Goal: Information Seeking & Learning: Learn about a topic

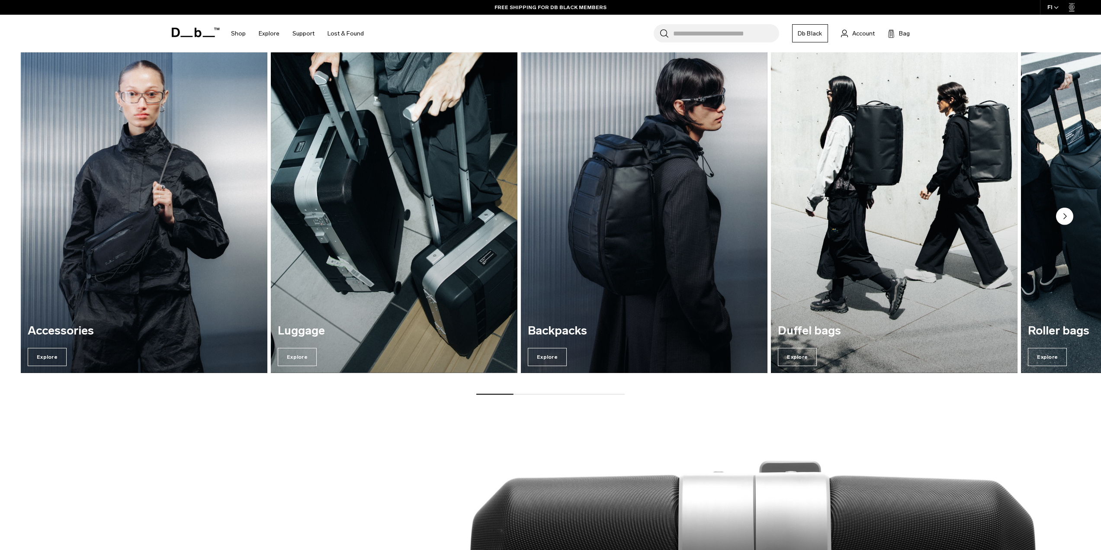
scroll to position [649, 0]
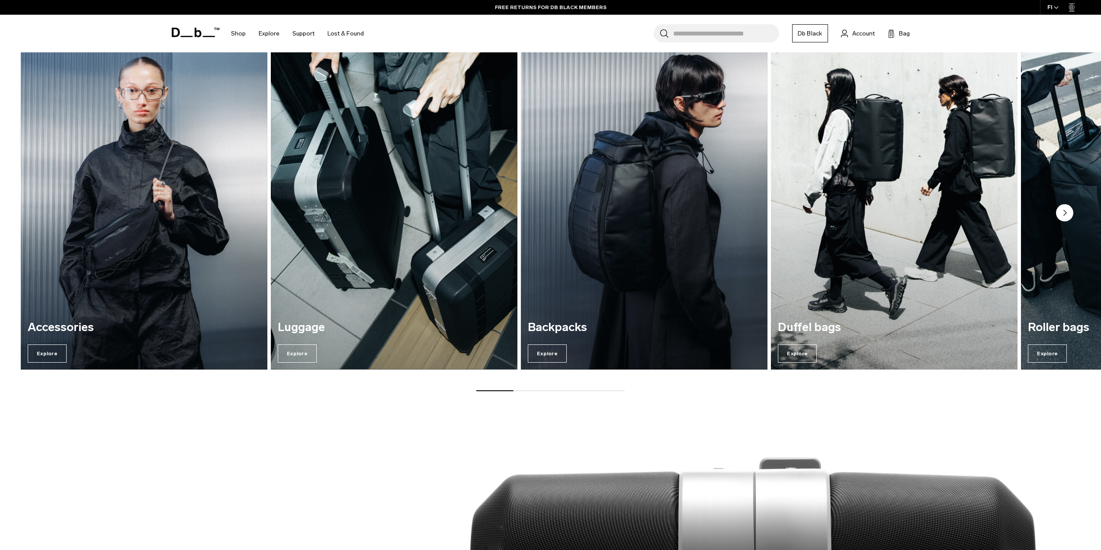
click at [900, 269] on img "4 / 7" at bounding box center [895, 203] width 254 height 343
click at [794, 354] on span "Explore" at bounding box center [797, 353] width 39 height 18
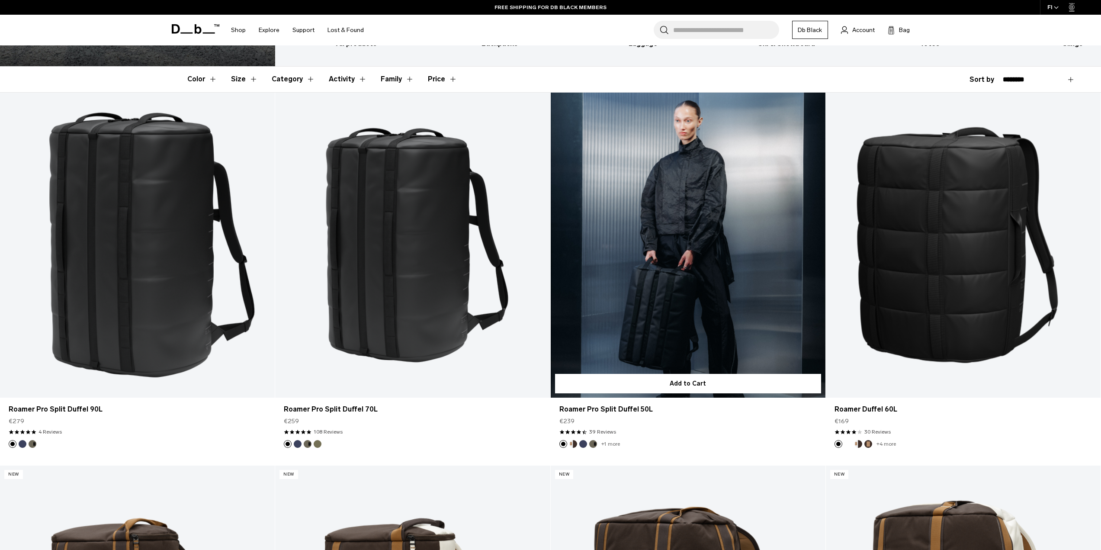
click at [686, 274] on link "Roamer Pro Split Duffel 50L" at bounding box center [688, 246] width 275 height 306
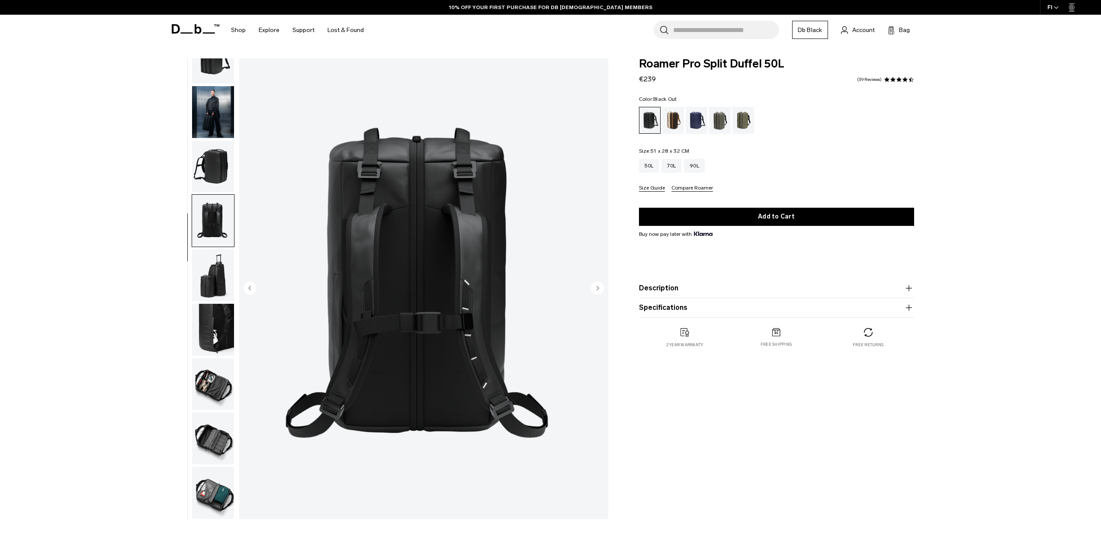
click at [213, 259] on img "button" at bounding box center [213, 275] width 42 height 52
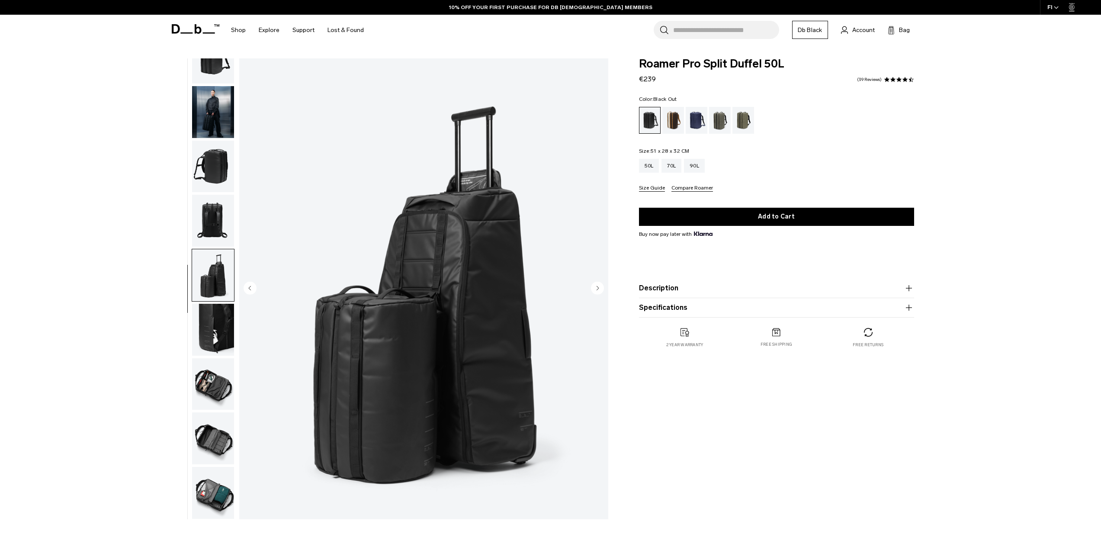
click at [220, 299] on img "button" at bounding box center [213, 275] width 42 height 52
click at [220, 314] on img "button" at bounding box center [213, 330] width 42 height 52
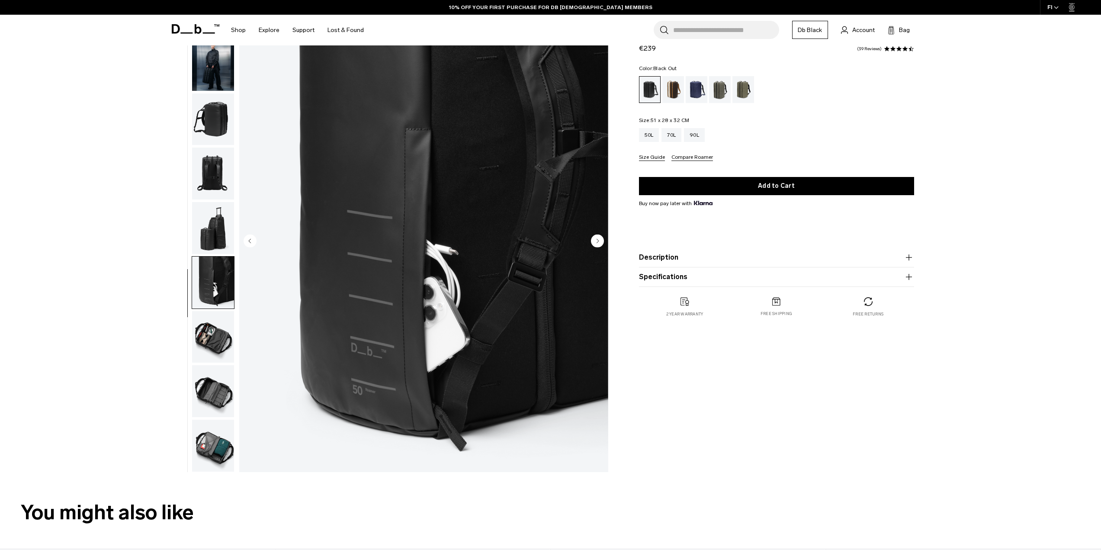
scroll to position [87, 0]
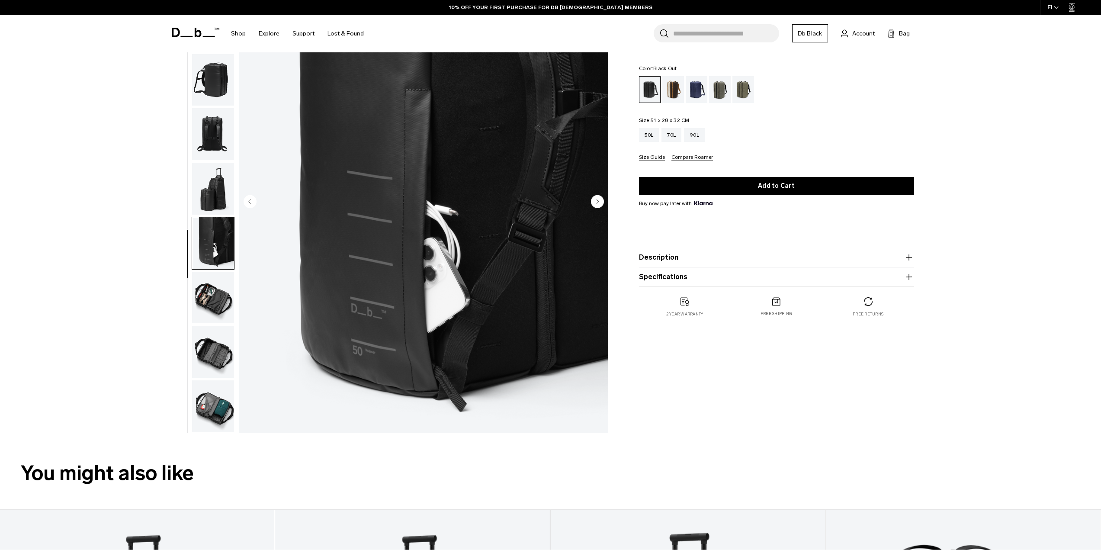
click at [219, 302] on img "button" at bounding box center [213, 298] width 42 height 52
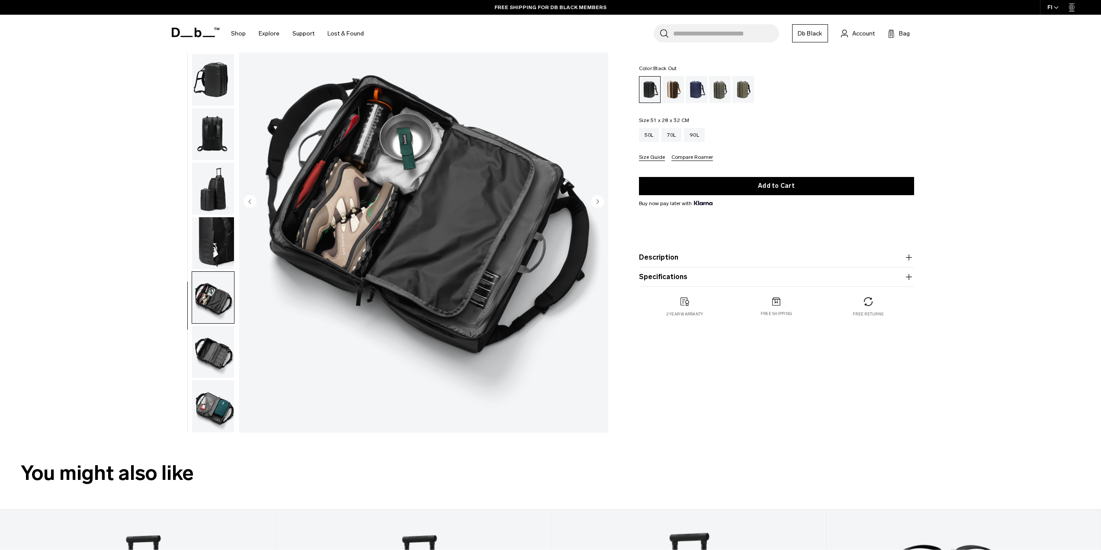
click at [214, 344] on img "button" at bounding box center [213, 352] width 42 height 52
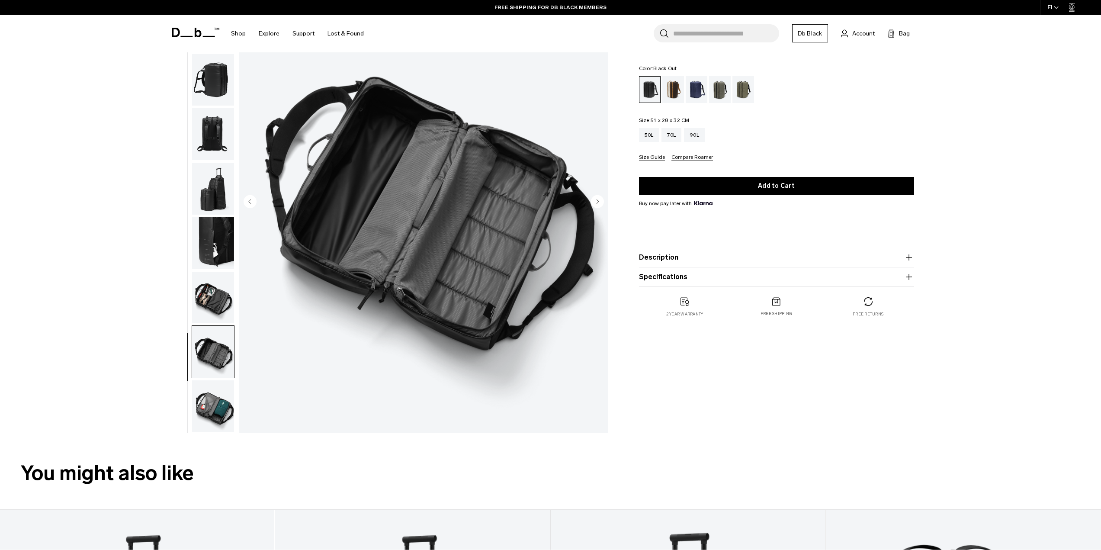
click at [210, 393] on img "button" at bounding box center [213, 406] width 42 height 52
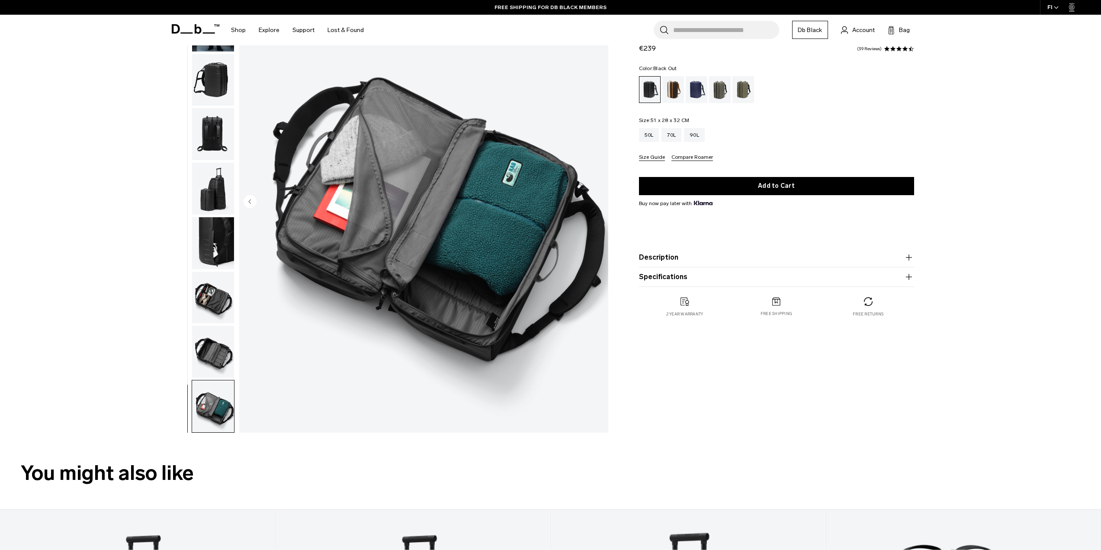
click at [215, 352] on img "button" at bounding box center [213, 352] width 42 height 52
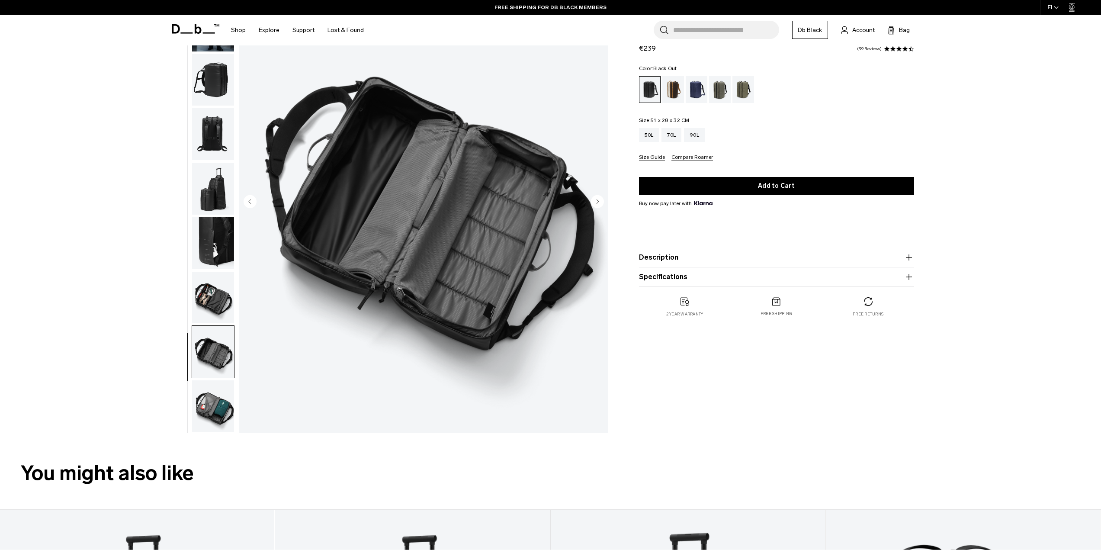
click at [217, 308] on img "button" at bounding box center [213, 298] width 42 height 52
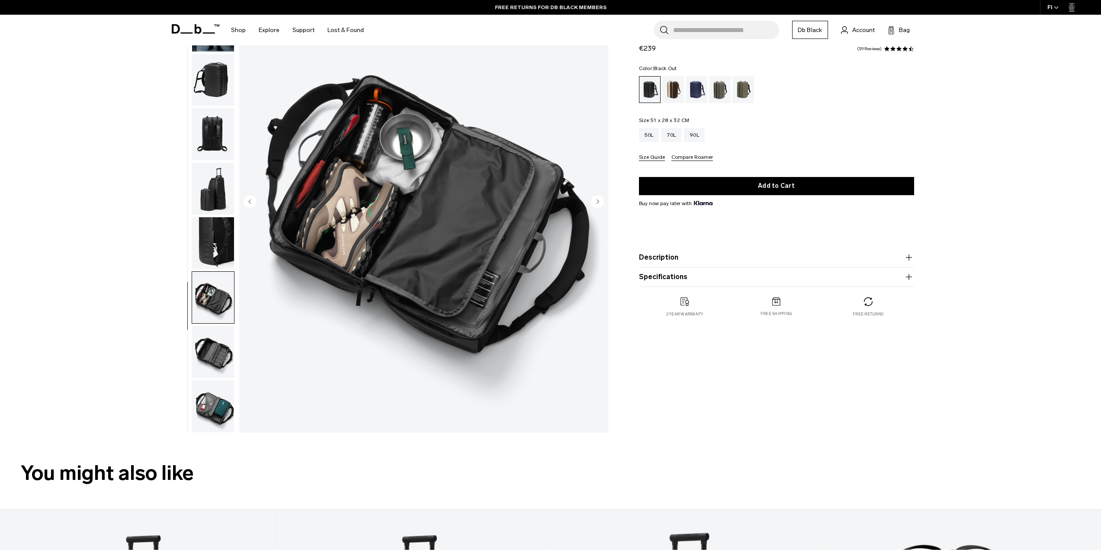
click at [214, 340] on img "button" at bounding box center [213, 352] width 42 height 52
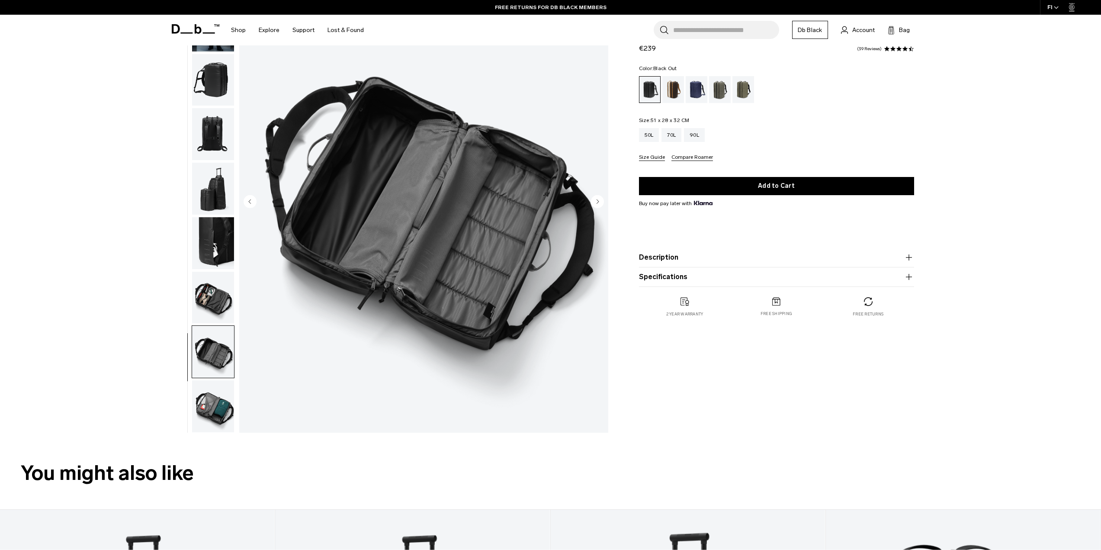
click at [203, 400] on img "button" at bounding box center [213, 406] width 42 height 52
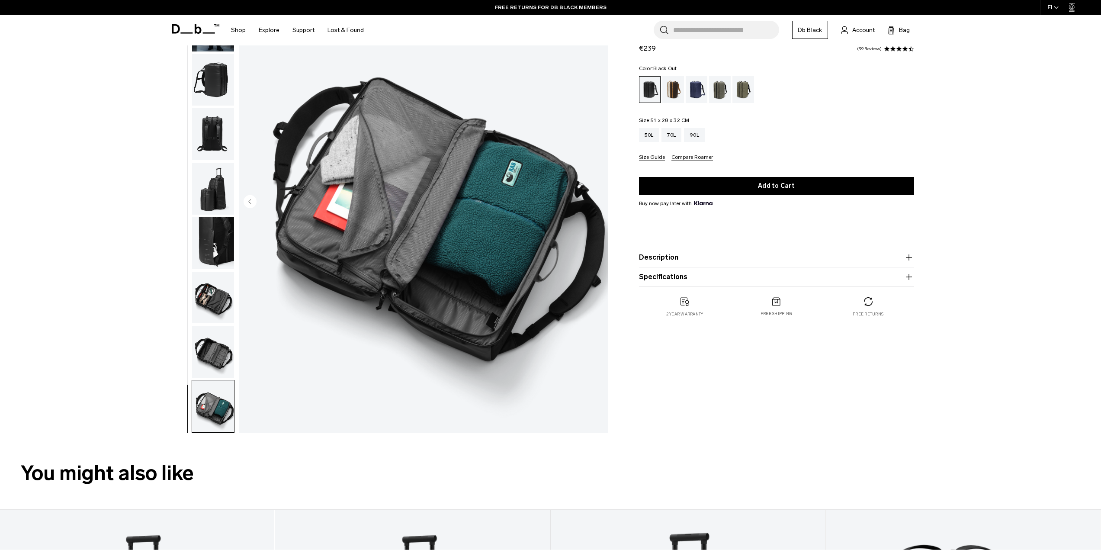
click at [212, 363] on img "button" at bounding box center [213, 352] width 42 height 52
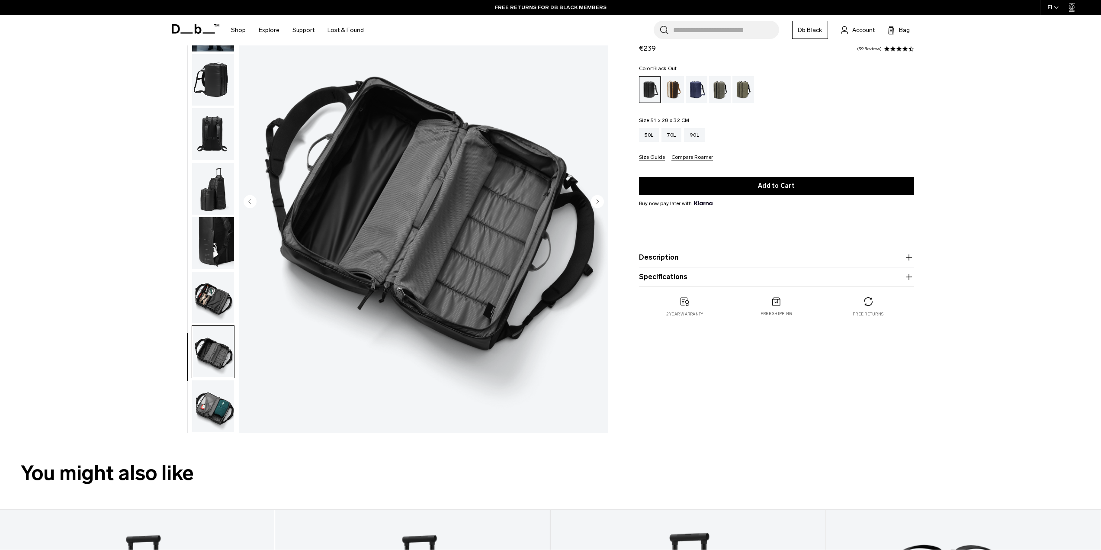
click at [213, 317] on img "button" at bounding box center [213, 298] width 42 height 52
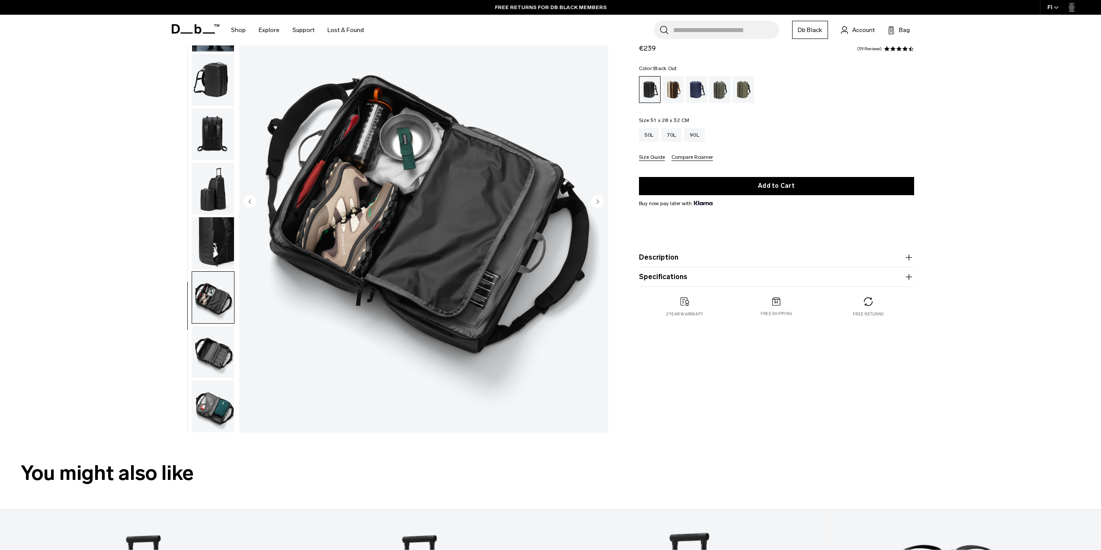
click at [215, 247] on img "button" at bounding box center [213, 243] width 42 height 52
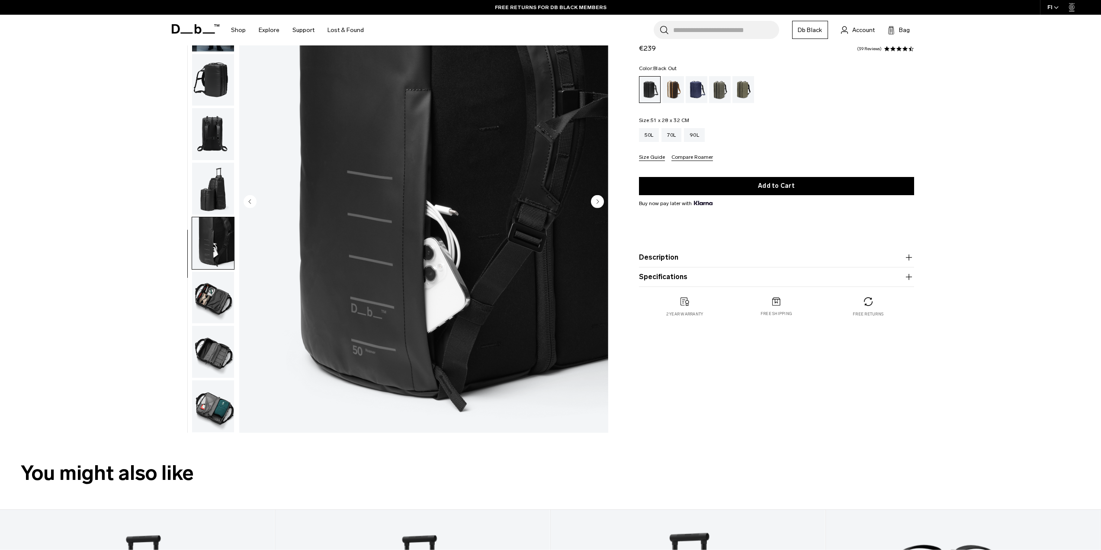
click at [211, 199] on img "button" at bounding box center [213, 189] width 42 height 52
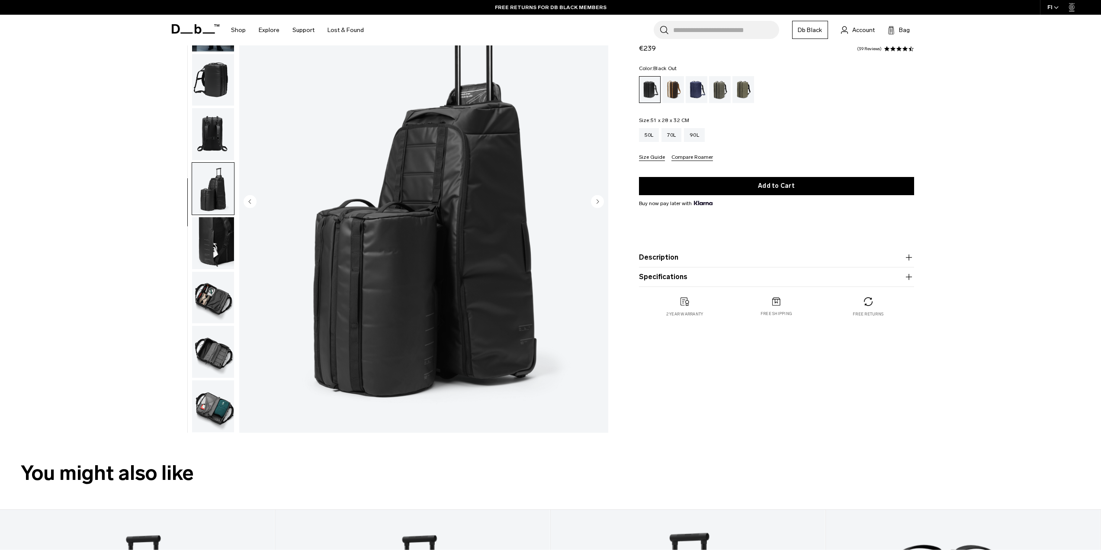
click at [208, 254] on img "button" at bounding box center [213, 243] width 42 height 52
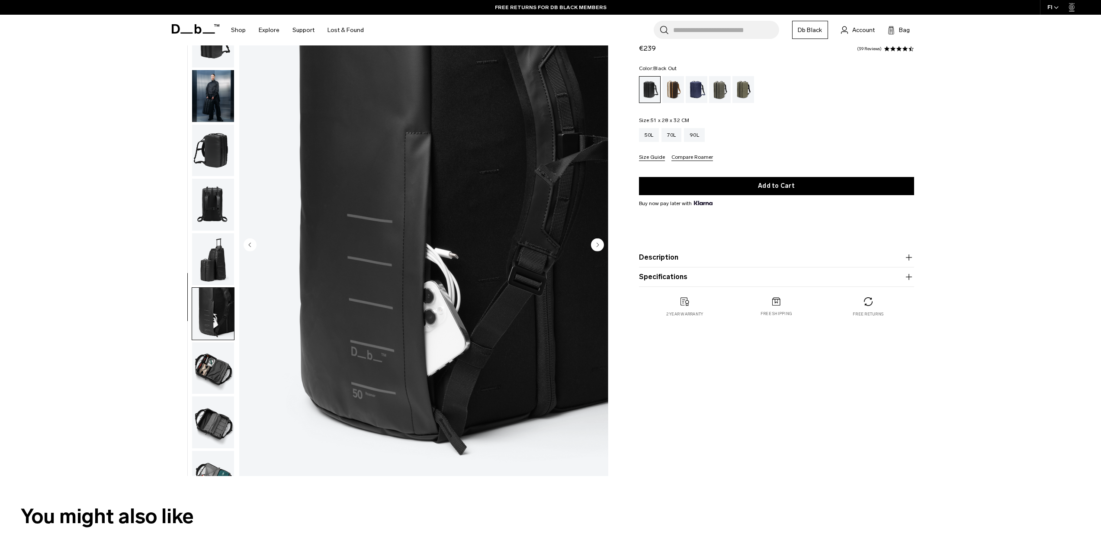
scroll to position [0, 0]
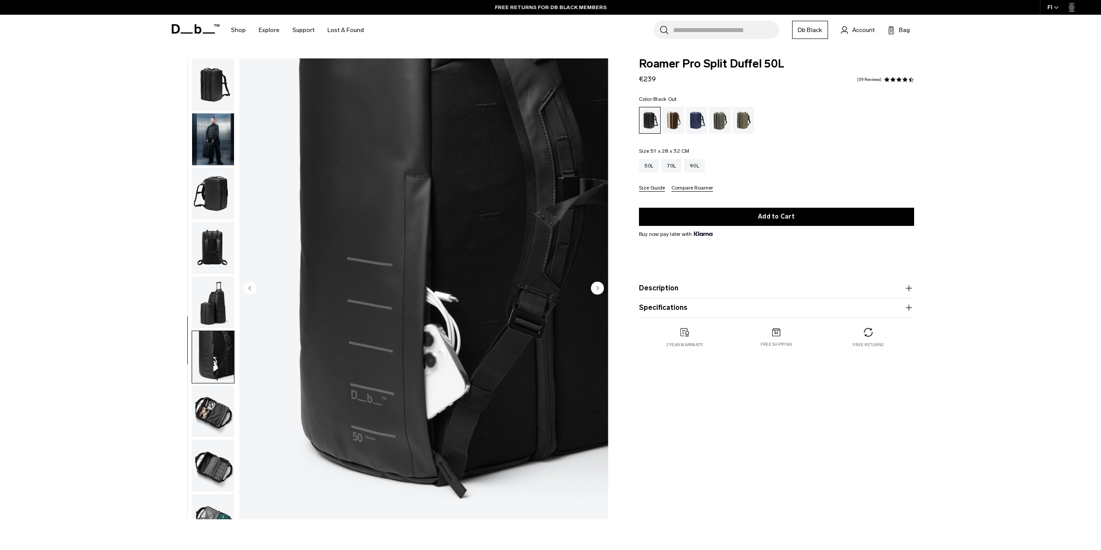
click at [199, 321] on img "button" at bounding box center [213, 303] width 42 height 52
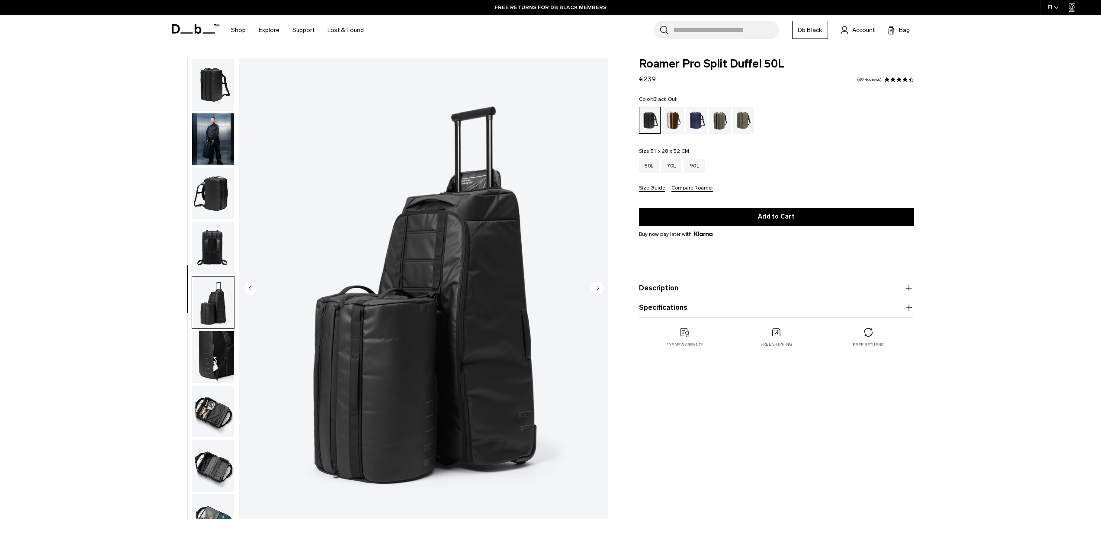
scroll to position [27, 0]
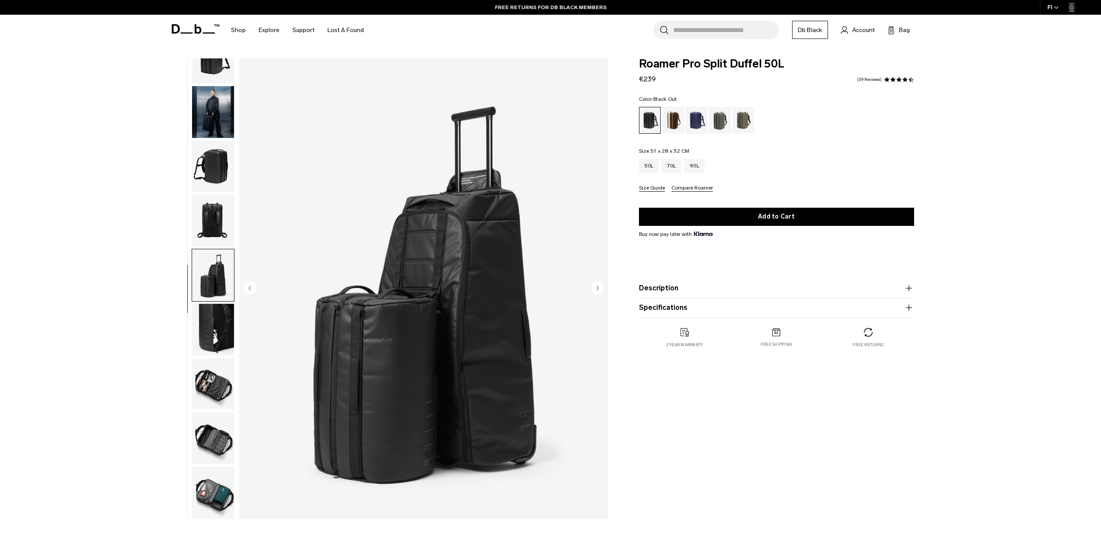
click at [225, 219] on img "button" at bounding box center [213, 221] width 42 height 52
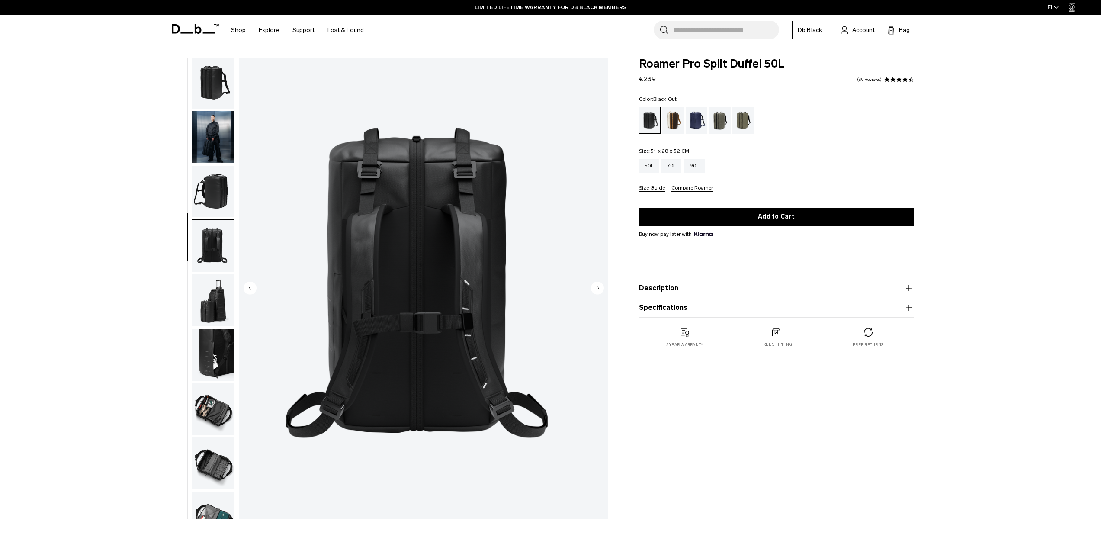
scroll to position [0, 0]
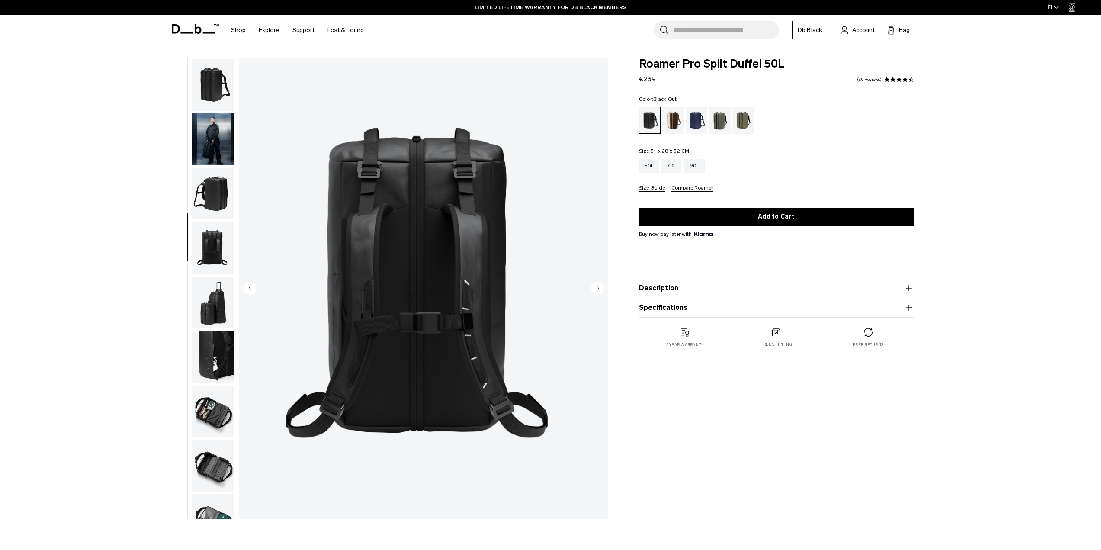
click at [229, 187] on img "button" at bounding box center [213, 194] width 42 height 52
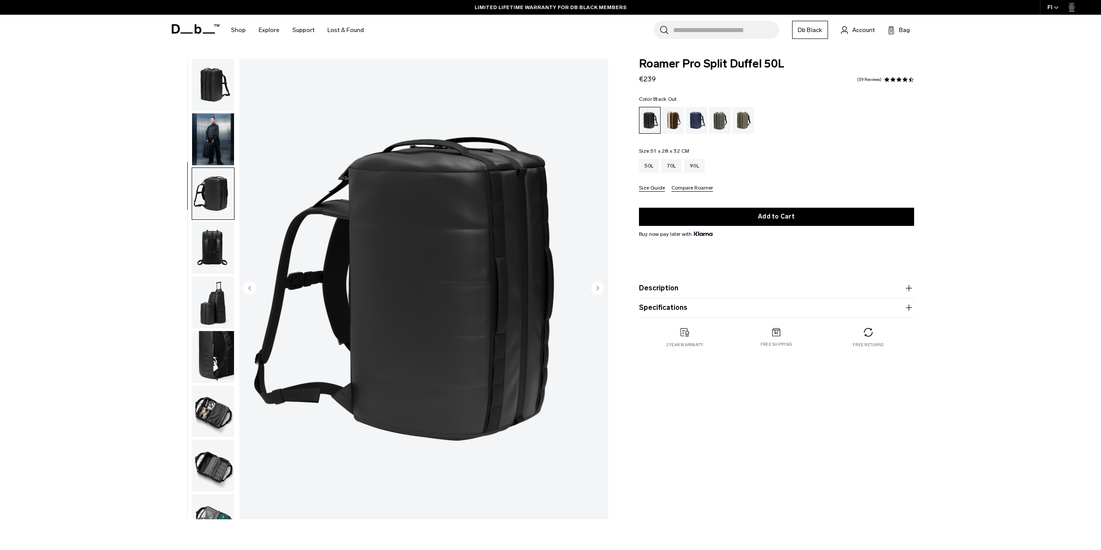
scroll to position [27, 0]
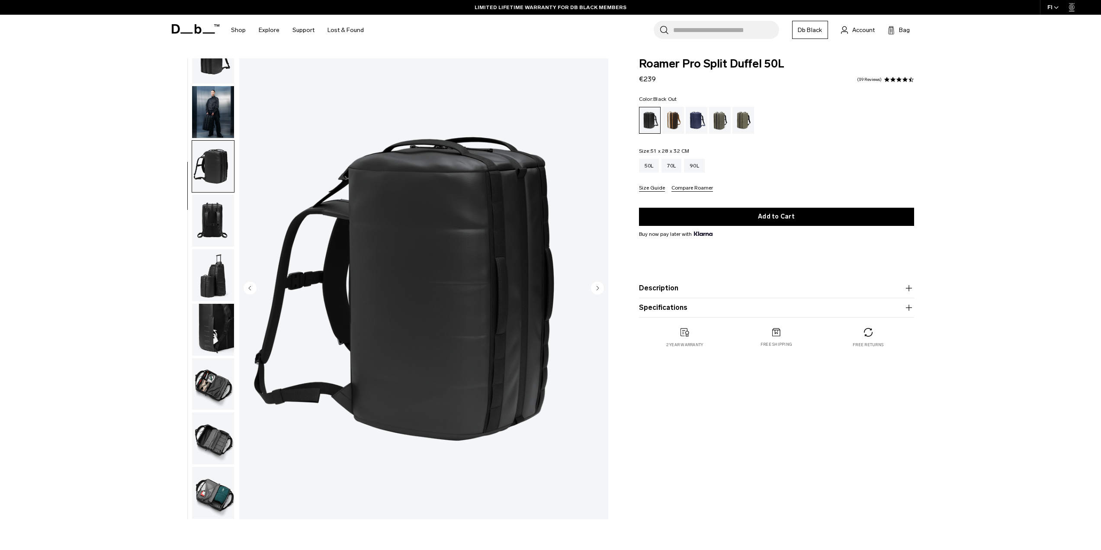
click at [208, 125] on img "button" at bounding box center [213, 112] width 42 height 52
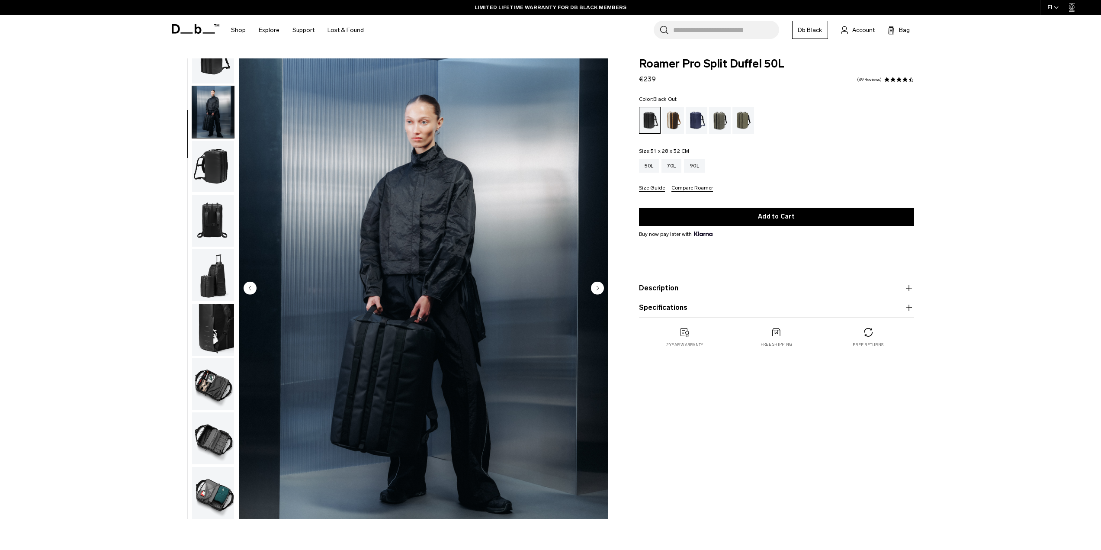
click at [212, 78] on img "button" at bounding box center [213, 58] width 42 height 52
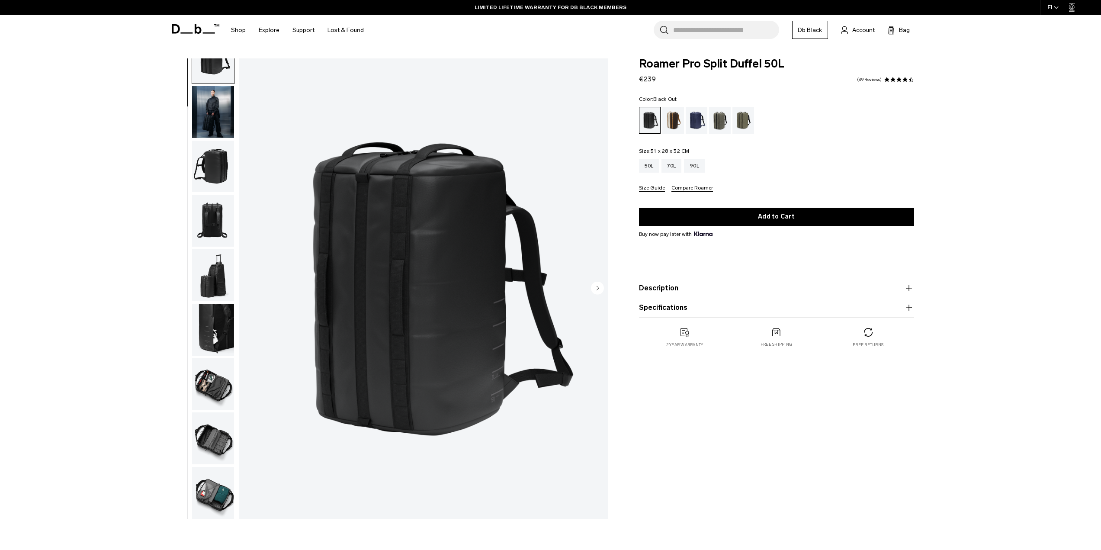
scroll to position [0, 0]
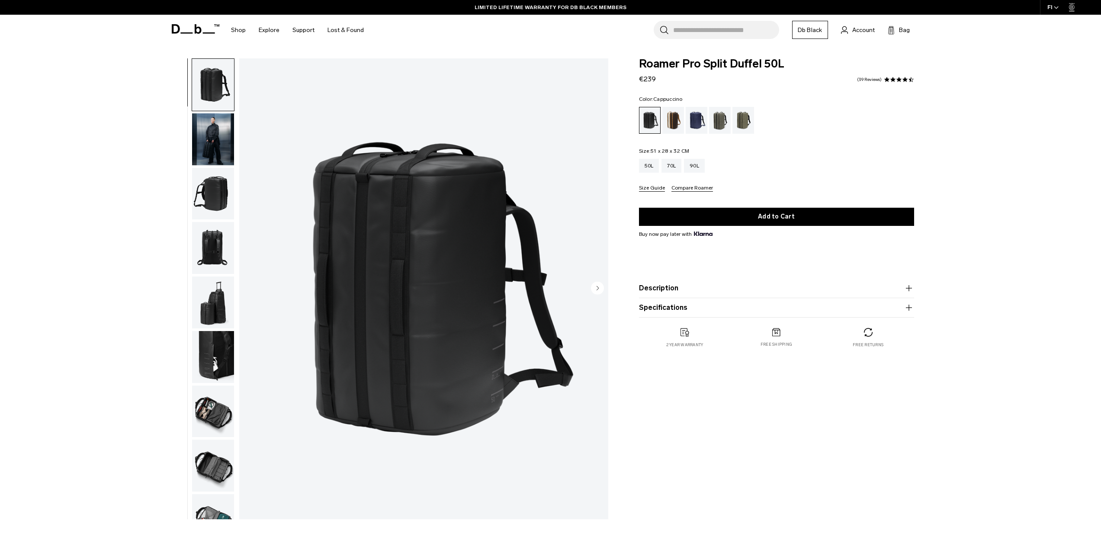
click at [676, 125] on div "Cappuccino" at bounding box center [674, 120] width 22 height 27
click at [657, 290] on button "Description" at bounding box center [776, 288] width 275 height 10
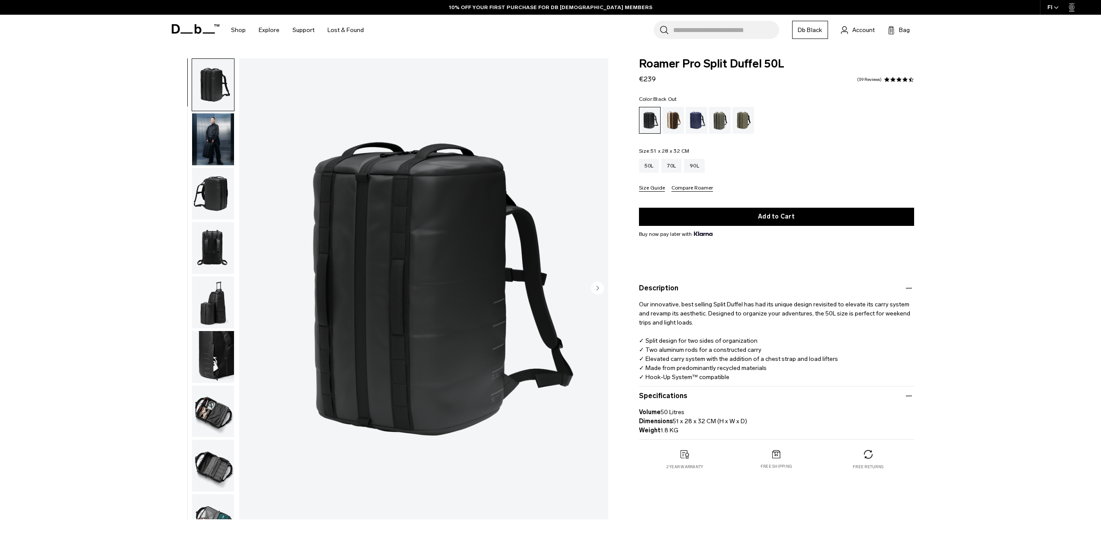
click at [974, 286] on div "**********" at bounding box center [550, 290] width 1101 height 465
drag, startPoint x: 644, startPoint y: 342, endPoint x: 721, endPoint y: 347, distance: 78.1
click at [719, 347] on p "Our innovative, best selling Split Duffel has had its unique design revisited t…" at bounding box center [776, 337] width 275 height 88
click at [721, 347] on p "Our innovative, best selling Split Duffel has had its unique design revisited t…" at bounding box center [776, 337] width 275 height 88
drag, startPoint x: 460, startPoint y: 106, endPoint x: 475, endPoint y: 105, distance: 15.2
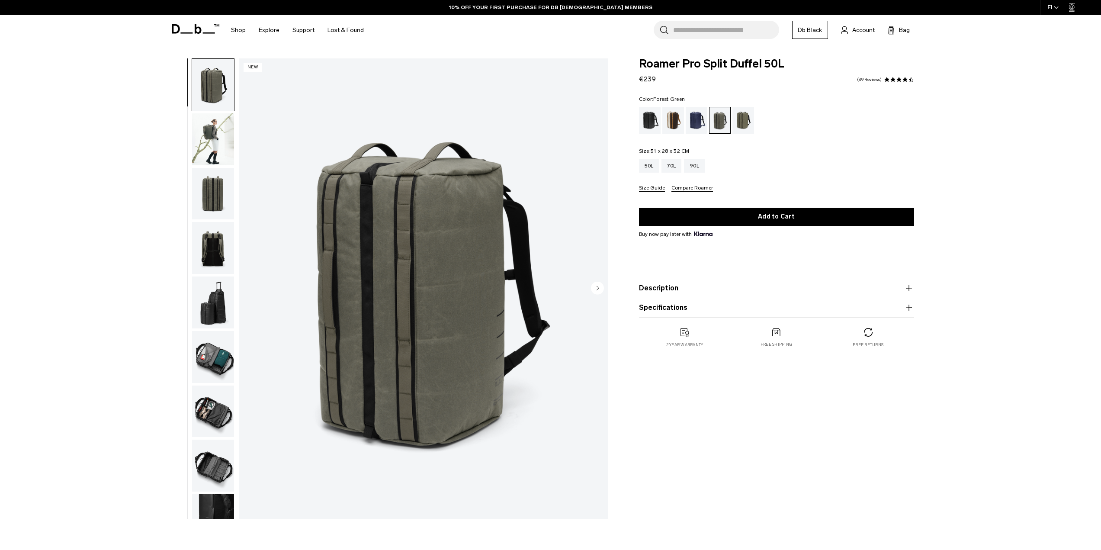
click at [198, 29] on icon at bounding box center [196, 29] width 48 height 10
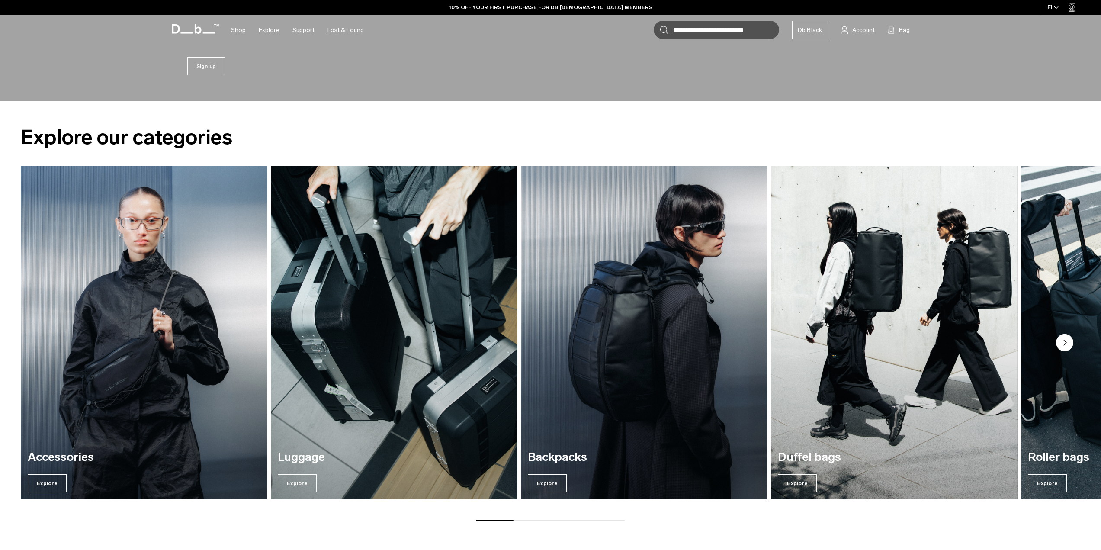
scroll to position [519, 0]
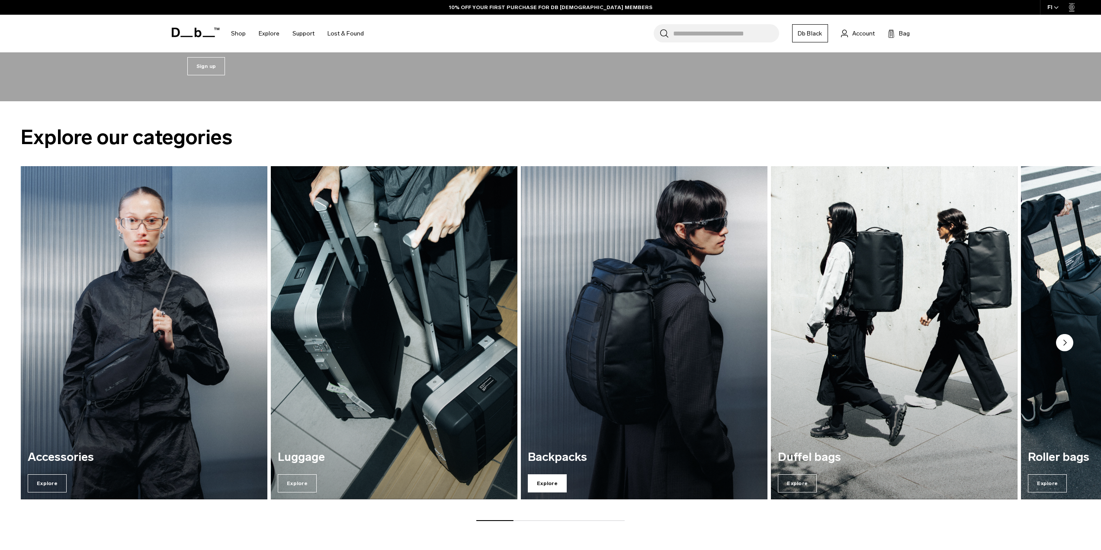
click at [549, 484] on span "Explore" at bounding box center [547, 483] width 39 height 18
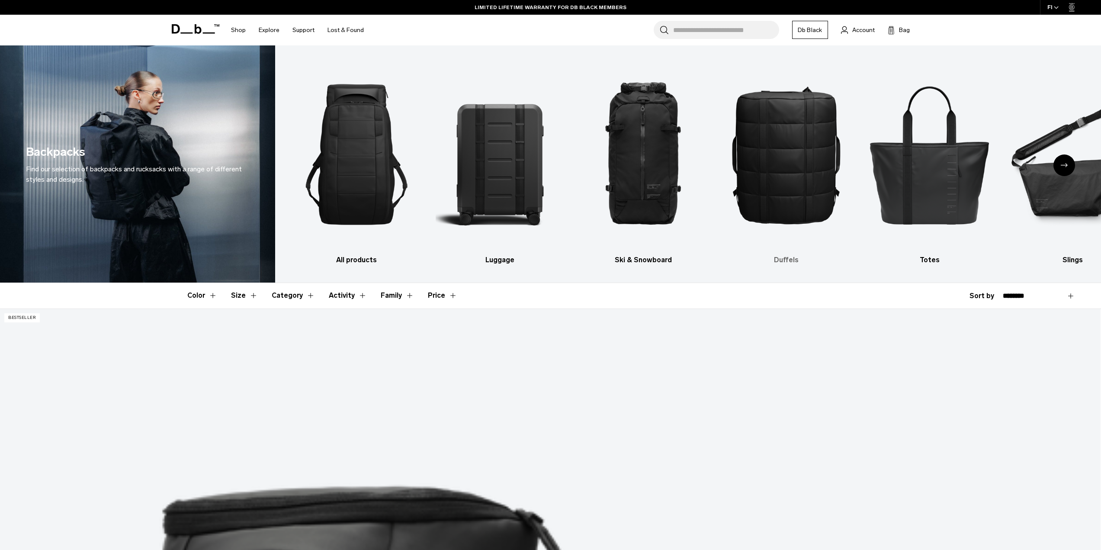
click at [787, 196] on img "4 / 10" at bounding box center [787, 154] width 128 height 192
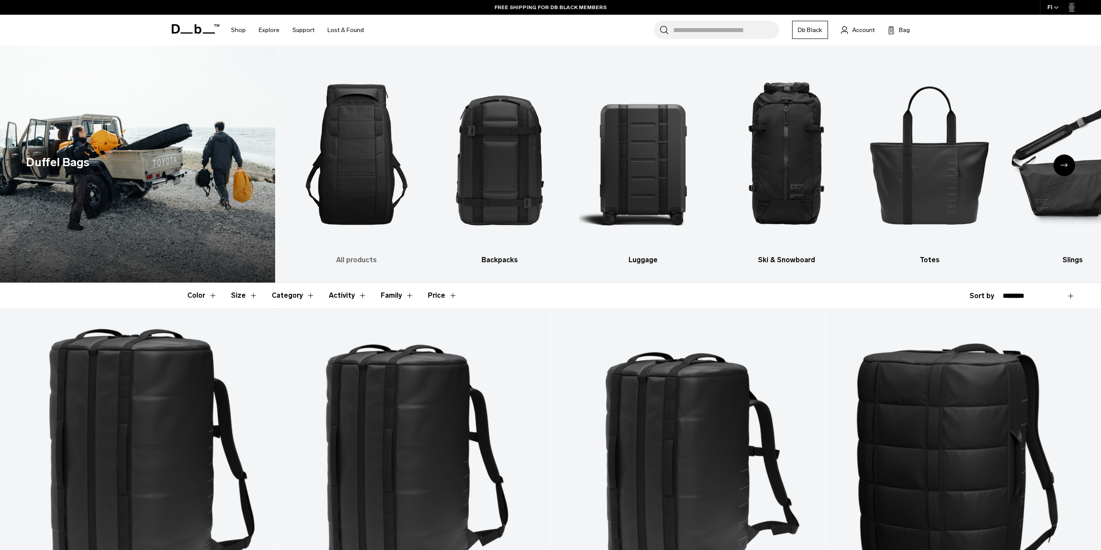
drag, startPoint x: 548, startPoint y: 309, endPoint x: 401, endPoint y: 121, distance: 238.9
click at [189, 27] on icon at bounding box center [196, 29] width 48 height 10
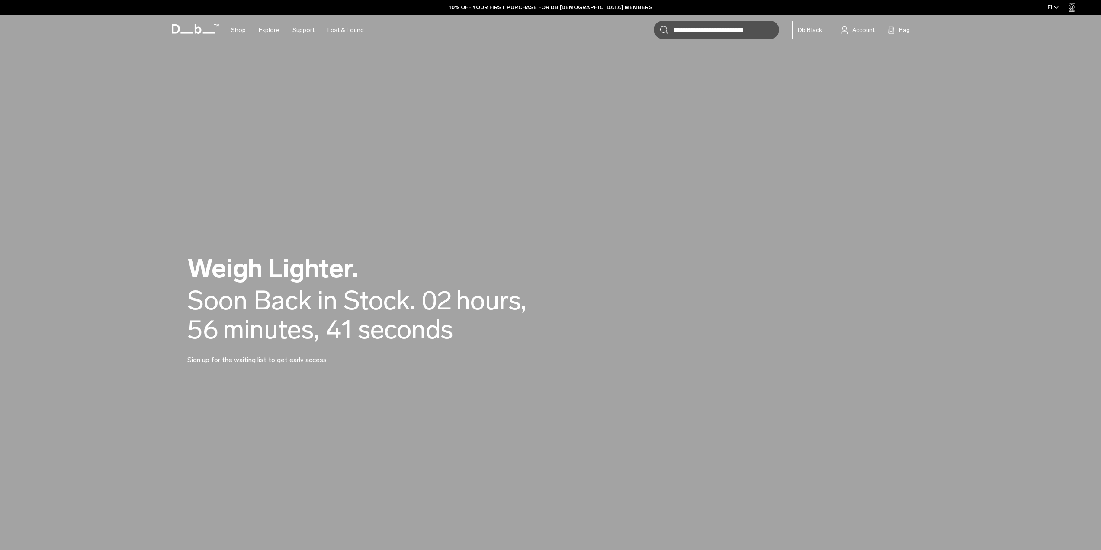
drag, startPoint x: 969, startPoint y: 169, endPoint x: 980, endPoint y: 340, distance: 171.7
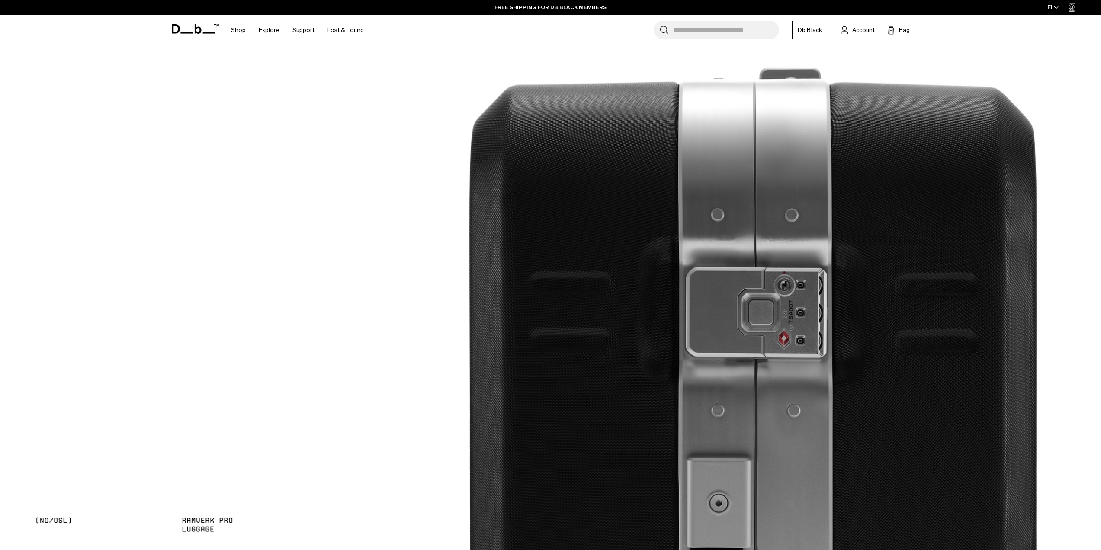
scroll to position [1038, 0]
drag, startPoint x: 581, startPoint y: 328, endPoint x: 439, endPoint y: 280, distance: 149.7
drag, startPoint x: 380, startPoint y: 325, endPoint x: 403, endPoint y: 200, distance: 126.8
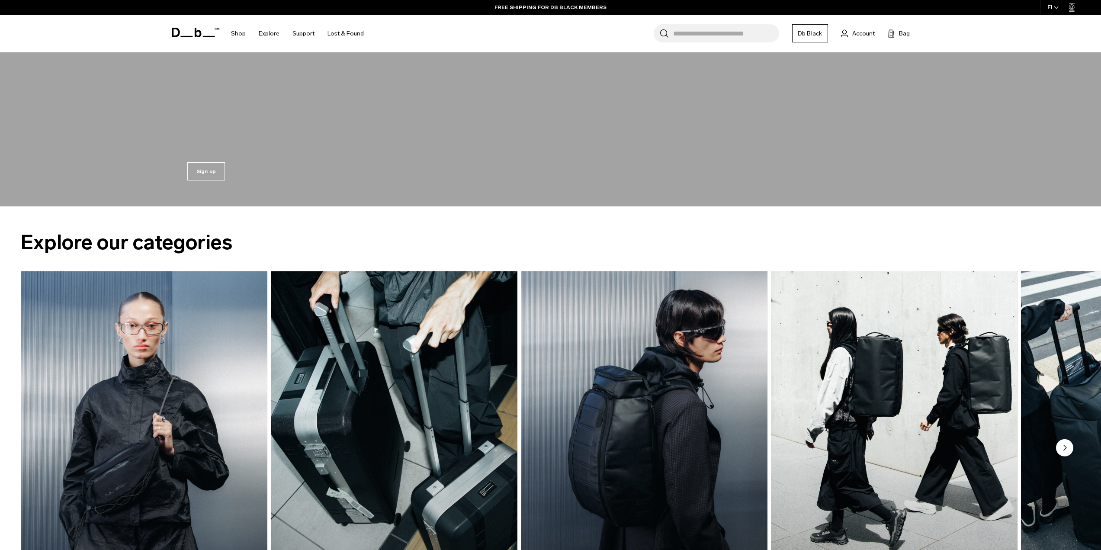
scroll to position [562, 0]
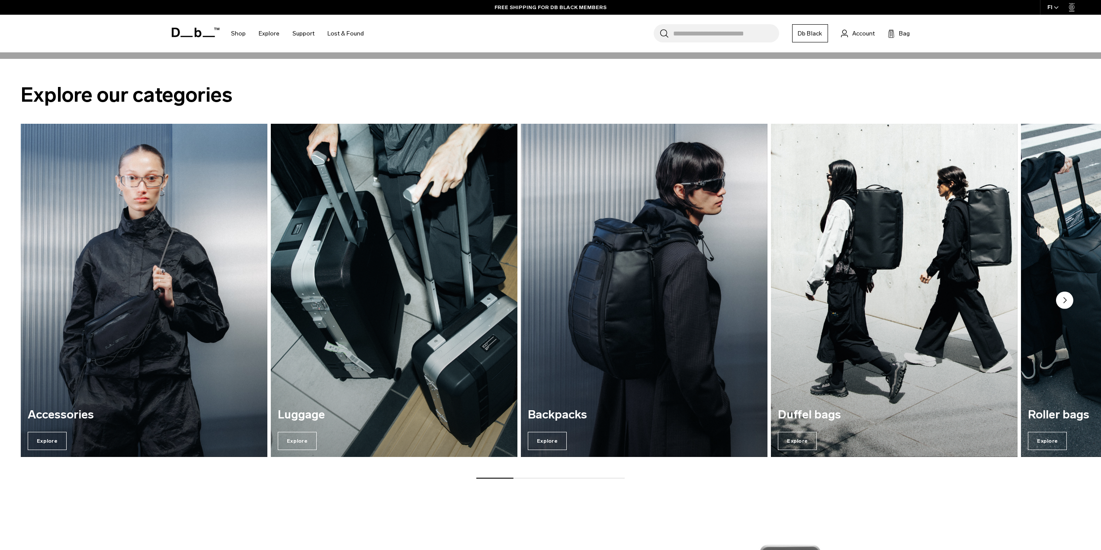
click at [428, 286] on img "2 / 7" at bounding box center [394, 290] width 254 height 343
